Goal: Task Accomplishment & Management: Use online tool/utility

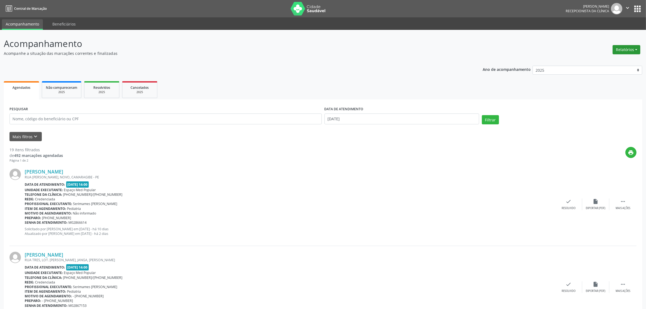
click at [625, 49] on button "Relatórios" at bounding box center [626, 49] width 28 height 9
click at [611, 59] on link "Agendamentos" at bounding box center [611, 61] width 58 height 8
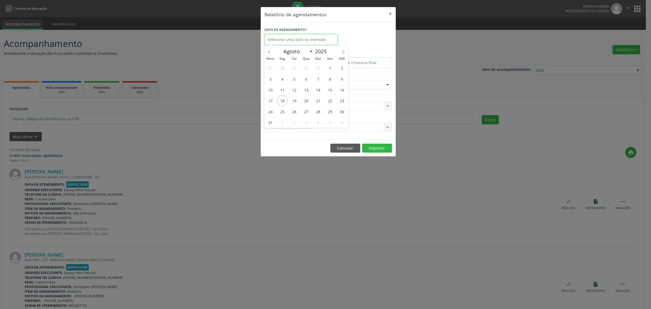
click at [301, 39] on input "text" at bounding box center [300, 39] width 73 height 11
click at [282, 101] on span "18" at bounding box center [282, 100] width 11 height 11
type input "[DATE]"
click at [282, 101] on span "18" at bounding box center [282, 100] width 11 height 11
click at [302, 72] on div "ESPECIALIDADE Seleciona uma especialidade Todas as especialidades Alergologia A…" at bounding box center [328, 82] width 130 height 21
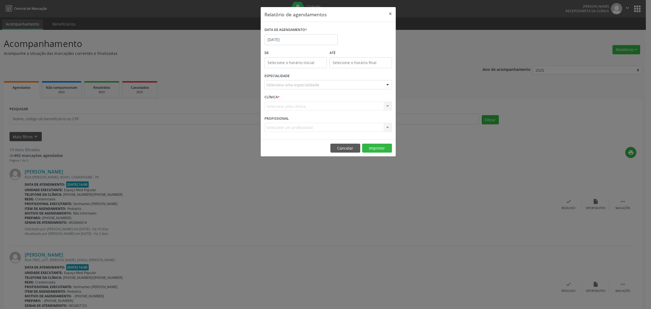
click at [310, 80] on div "Seleciona uma especialidade" at bounding box center [327, 84] width 127 height 9
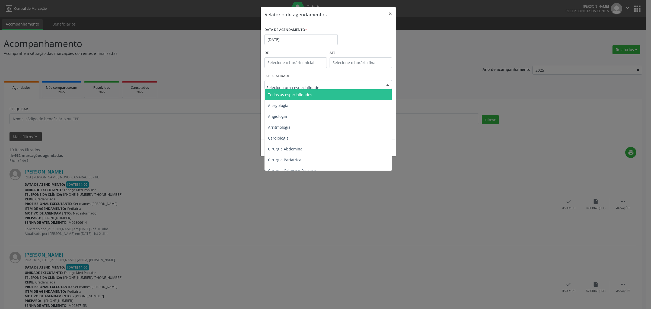
click at [308, 97] on span "Todas as especialidades" at bounding box center [290, 94] width 44 height 5
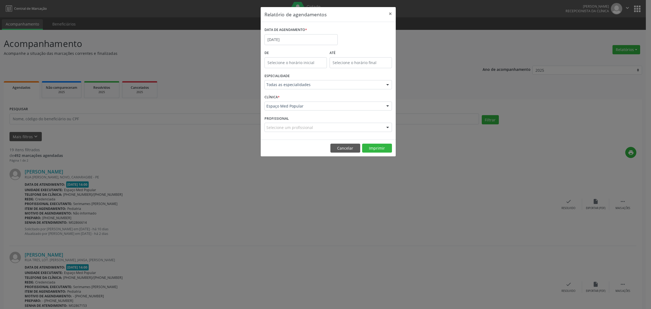
click at [325, 97] on div "CLÍNICA * Espaço Med Popular Espaço Med Popular Nenhum resultado encontrado par…" at bounding box center [328, 103] width 130 height 21
click at [376, 148] on button "Imprimir" at bounding box center [377, 147] width 30 height 9
click at [379, 150] on button "Imprimir" at bounding box center [377, 147] width 30 height 9
